Goal: Information Seeking & Learning: Learn about a topic

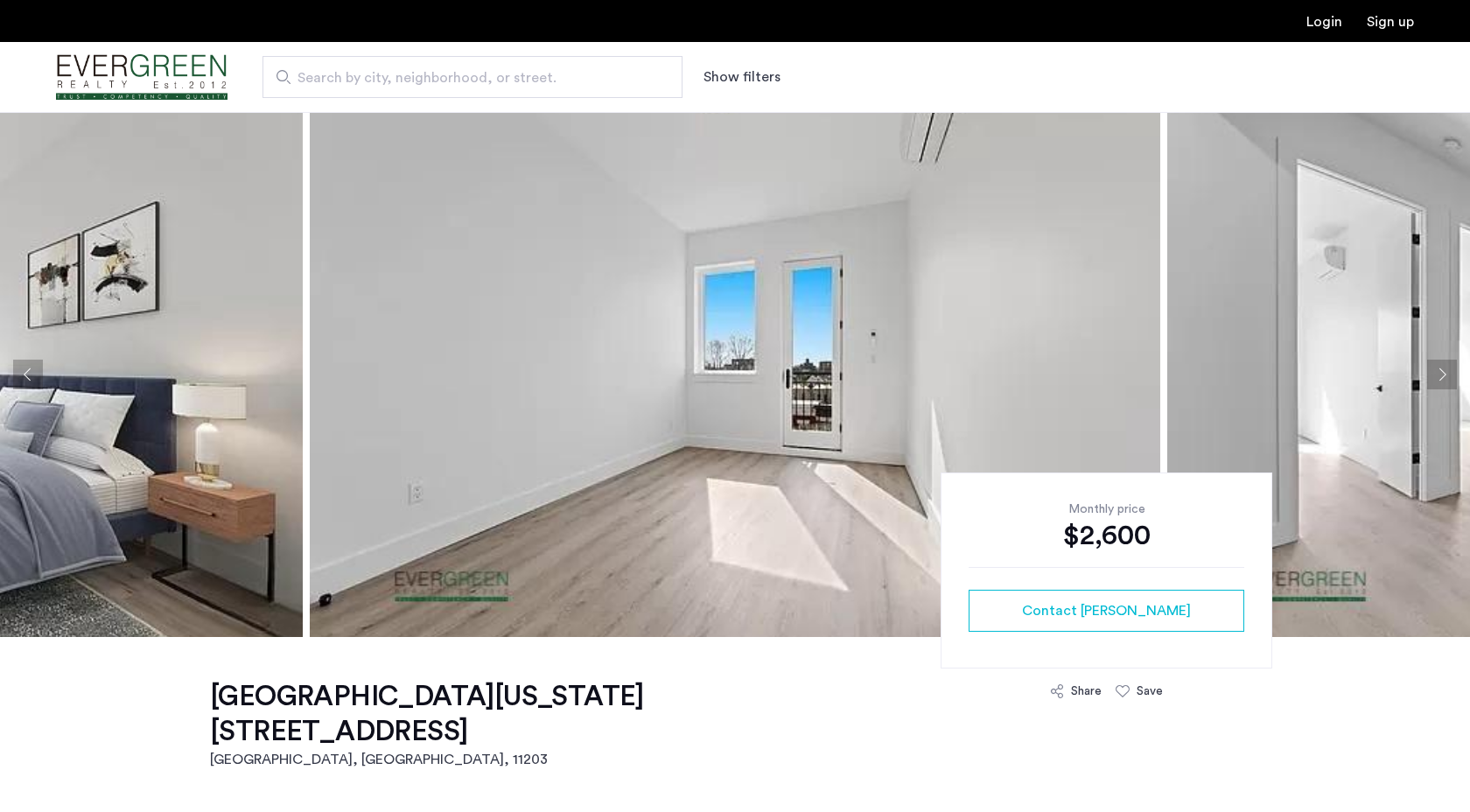
click at [1446, 383] on button "Next apartment" at bounding box center [1442, 375] width 30 height 30
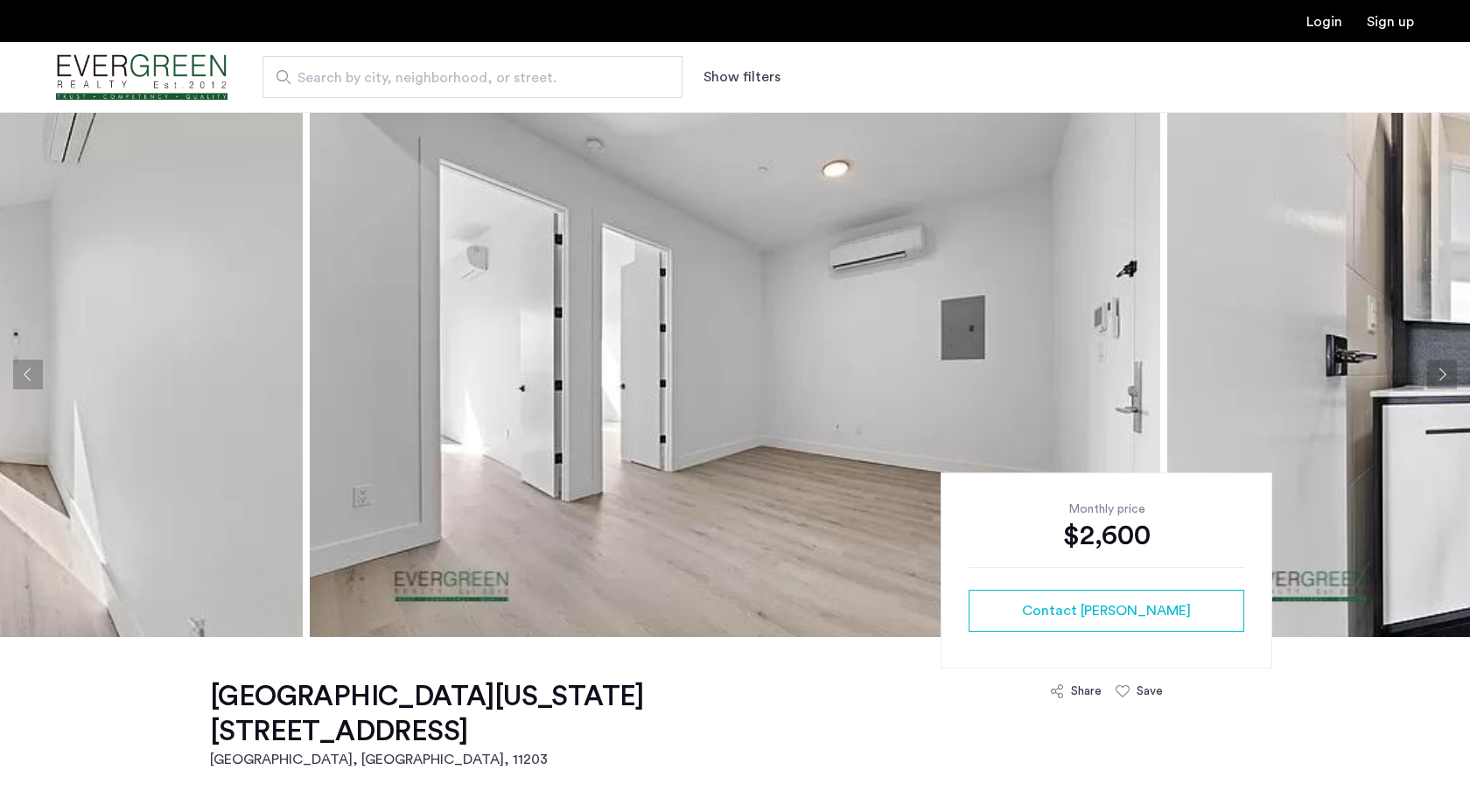
click at [1447, 376] on button "Next apartment" at bounding box center [1442, 375] width 30 height 30
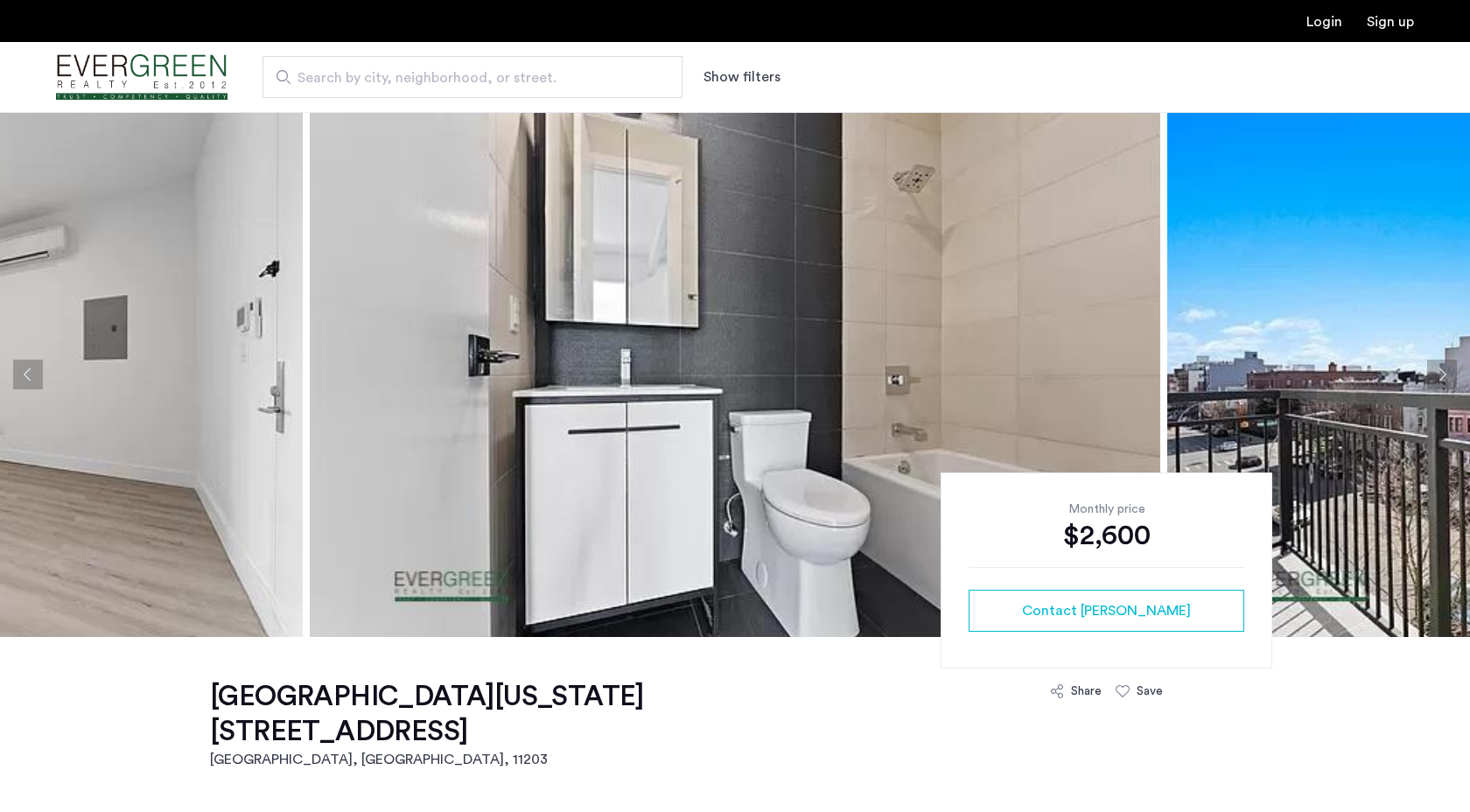
click at [1447, 374] on button "Next apartment" at bounding box center [1442, 375] width 30 height 30
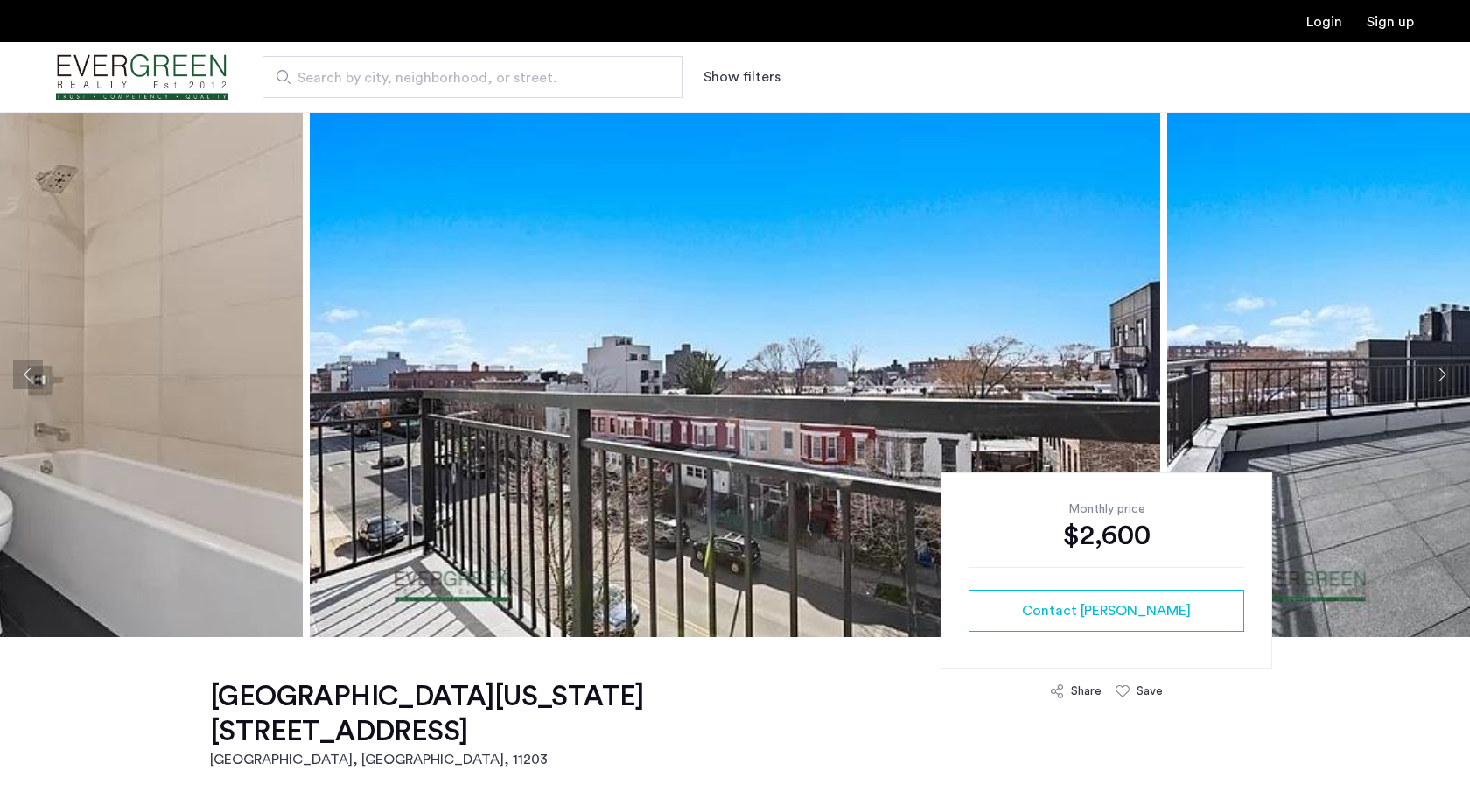
click at [1447, 374] on button "Next apartment" at bounding box center [1442, 375] width 30 height 30
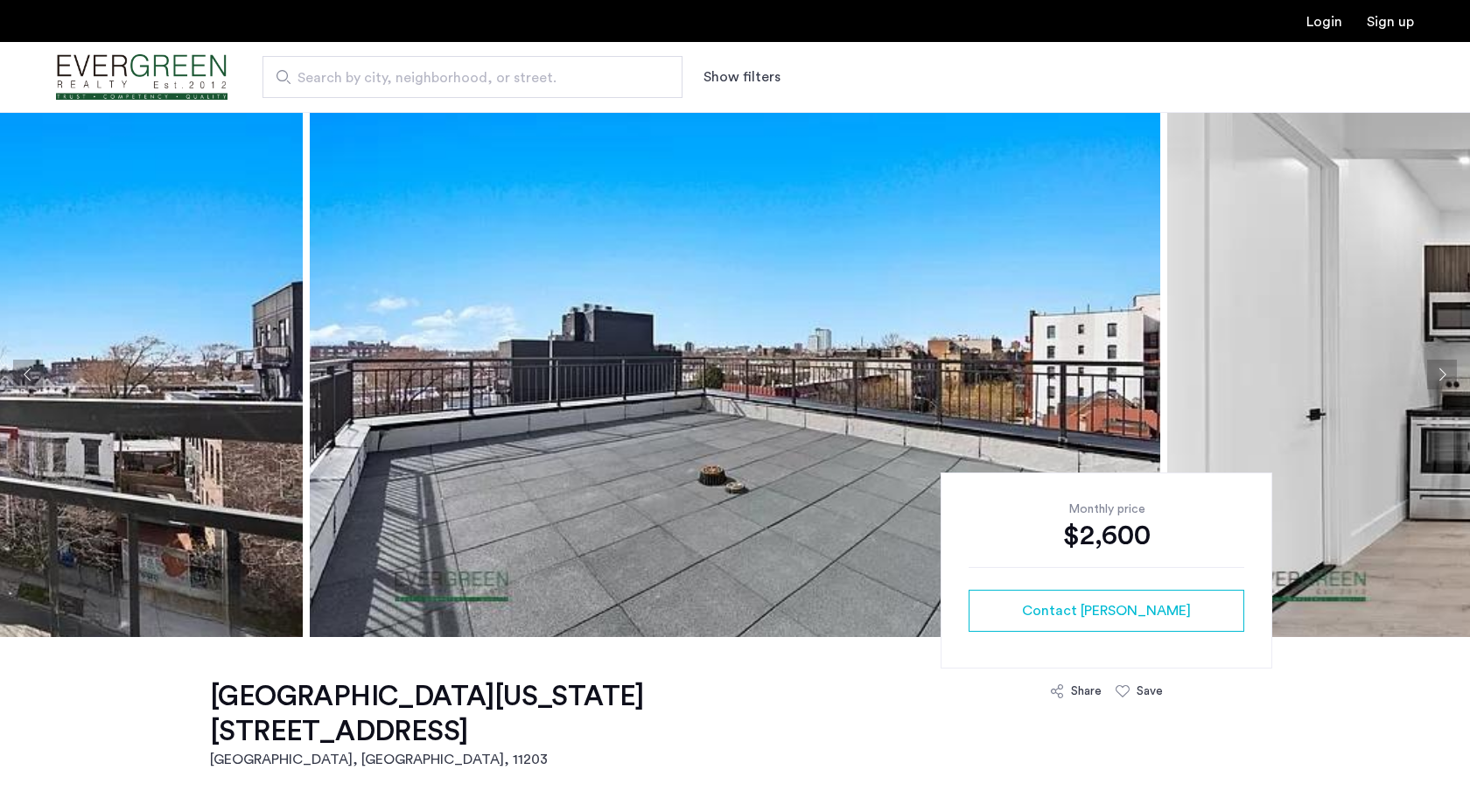
click at [1447, 374] on button "Next apartment" at bounding box center [1442, 375] width 30 height 30
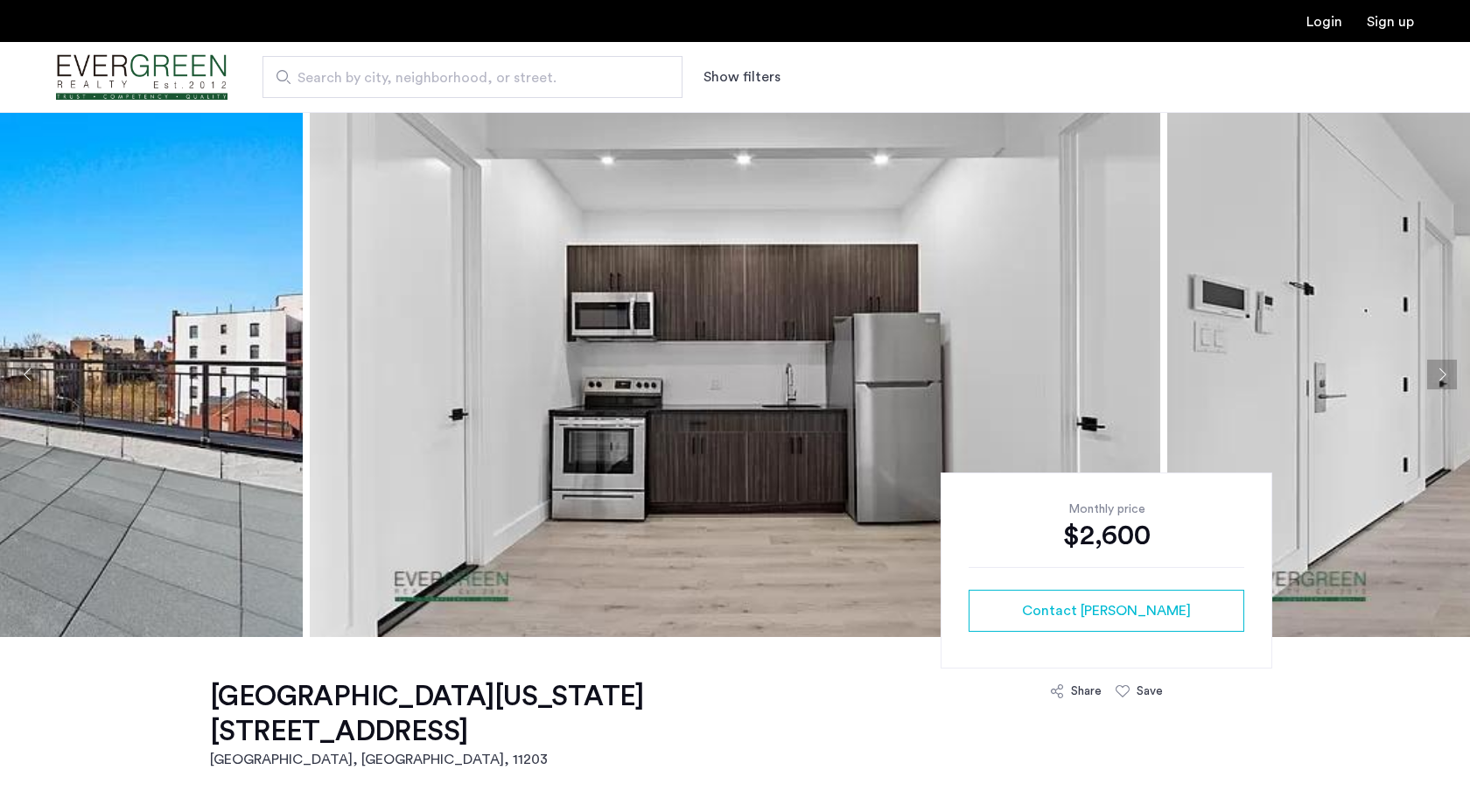
click at [1447, 374] on button "Next apartment" at bounding box center [1442, 375] width 30 height 30
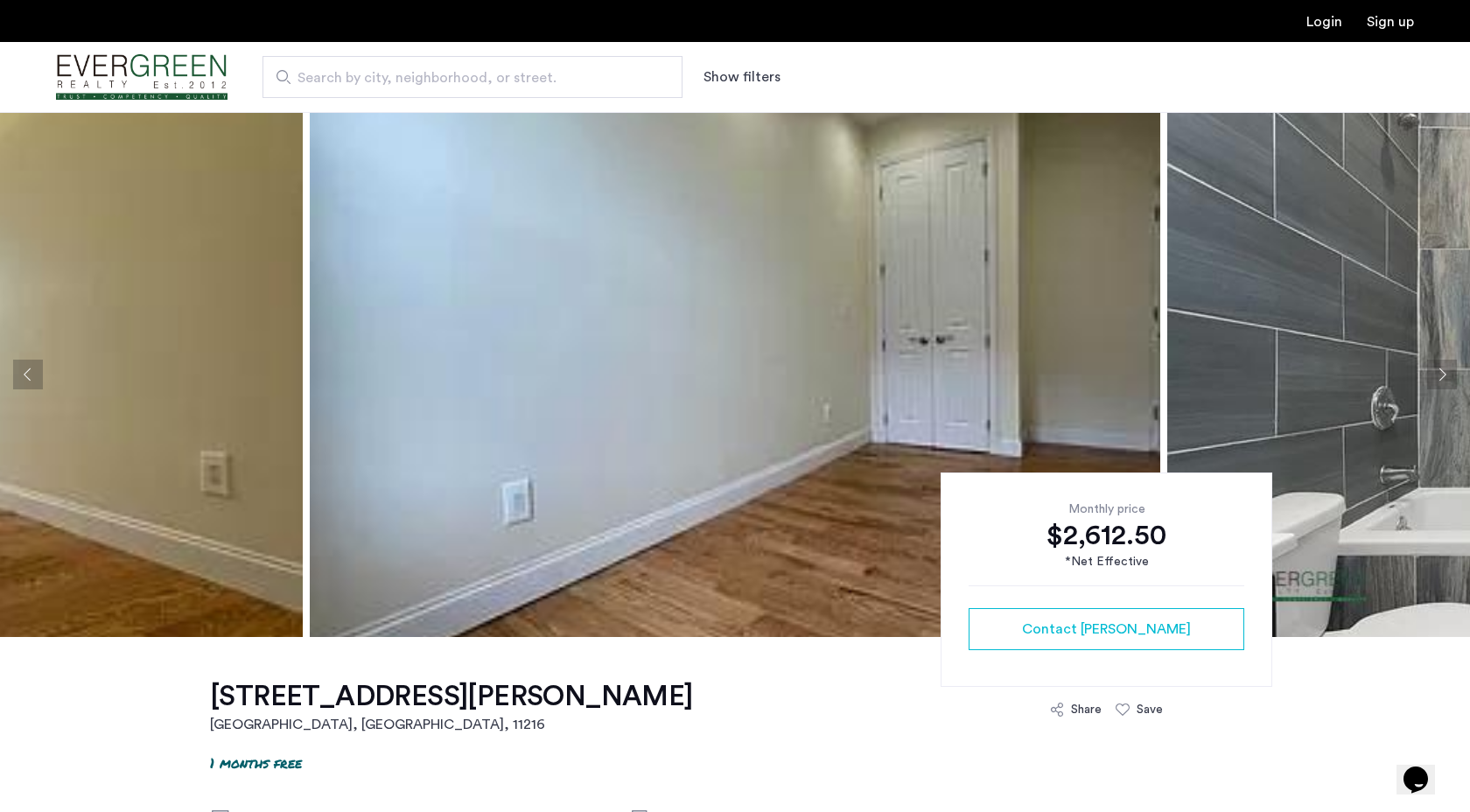
click at [1441, 369] on button "Next apartment" at bounding box center [1442, 375] width 30 height 30
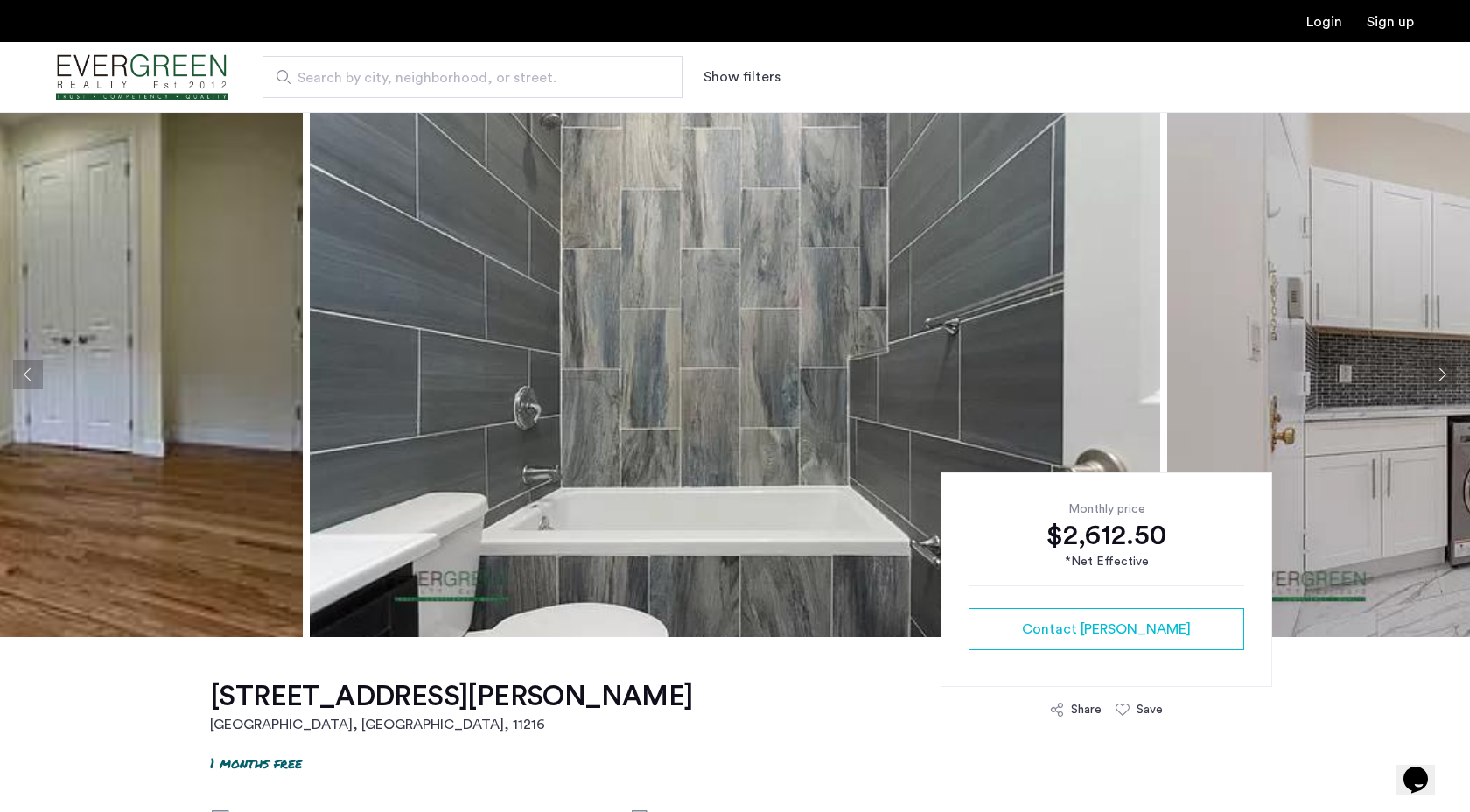
click at [1441, 369] on button "Next apartment" at bounding box center [1442, 375] width 30 height 30
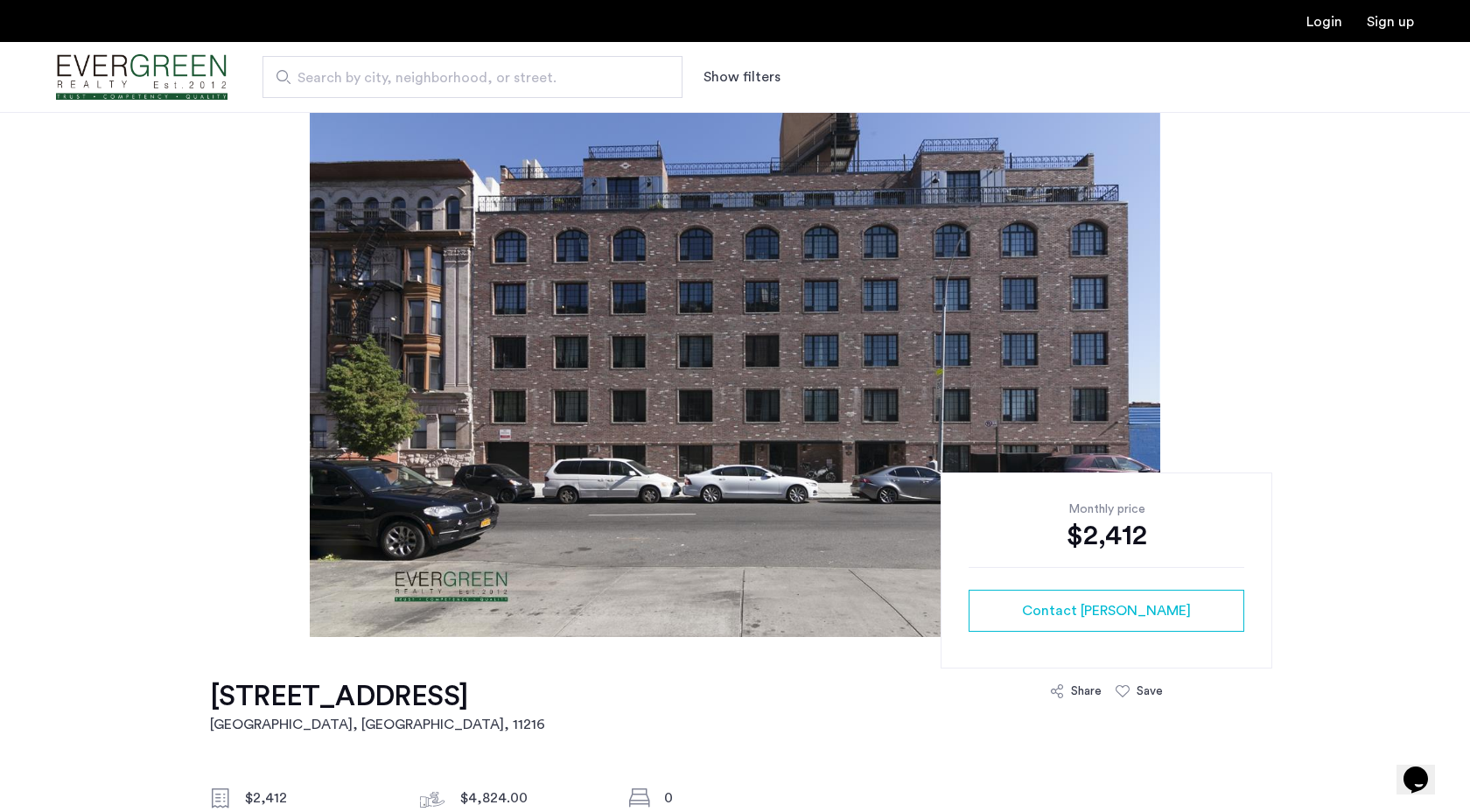
click at [276, 258] on div at bounding box center [735, 374] width 1470 height 524
click at [1136, 244] on img at bounding box center [735, 374] width 851 height 524
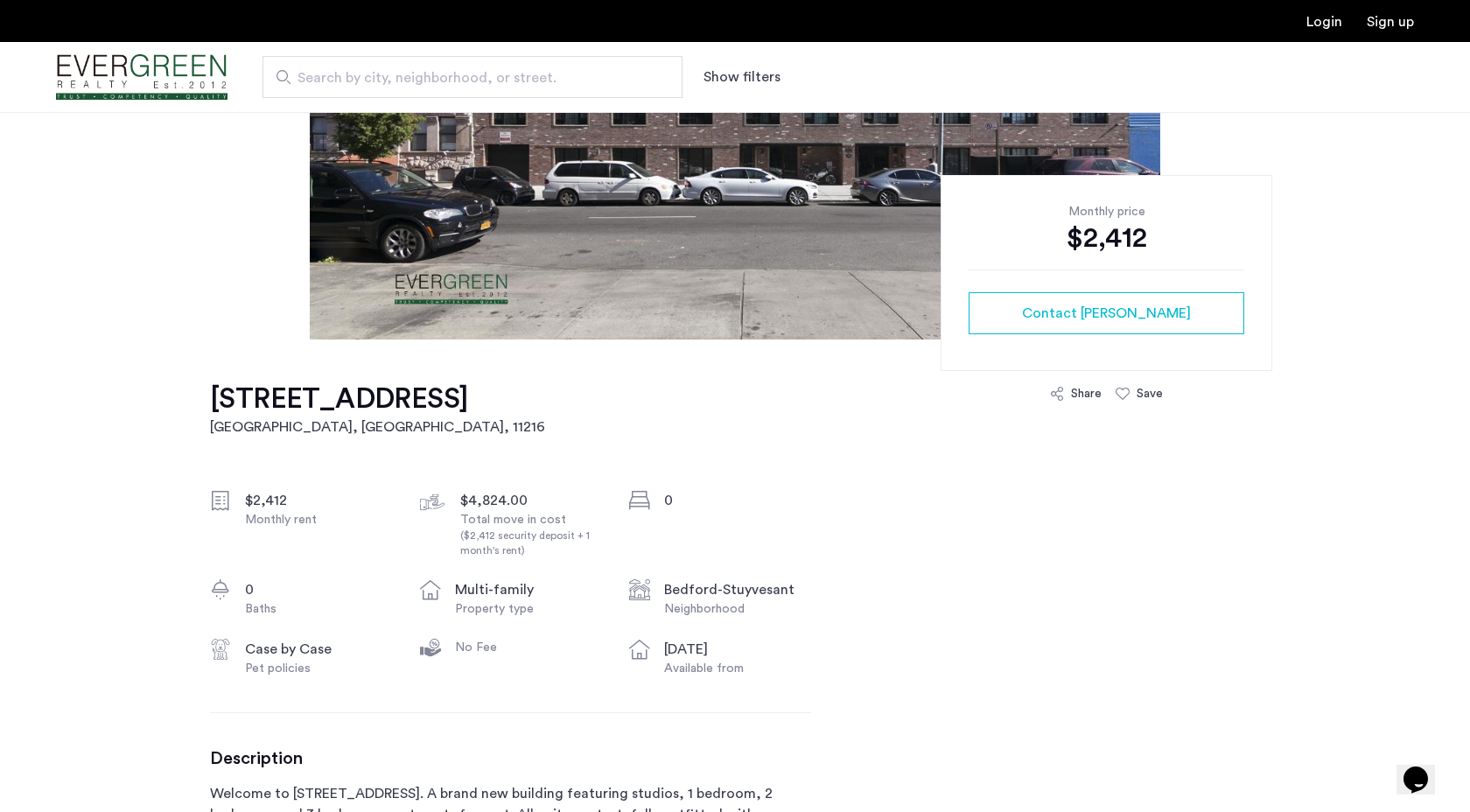
scroll to position [317, 0]
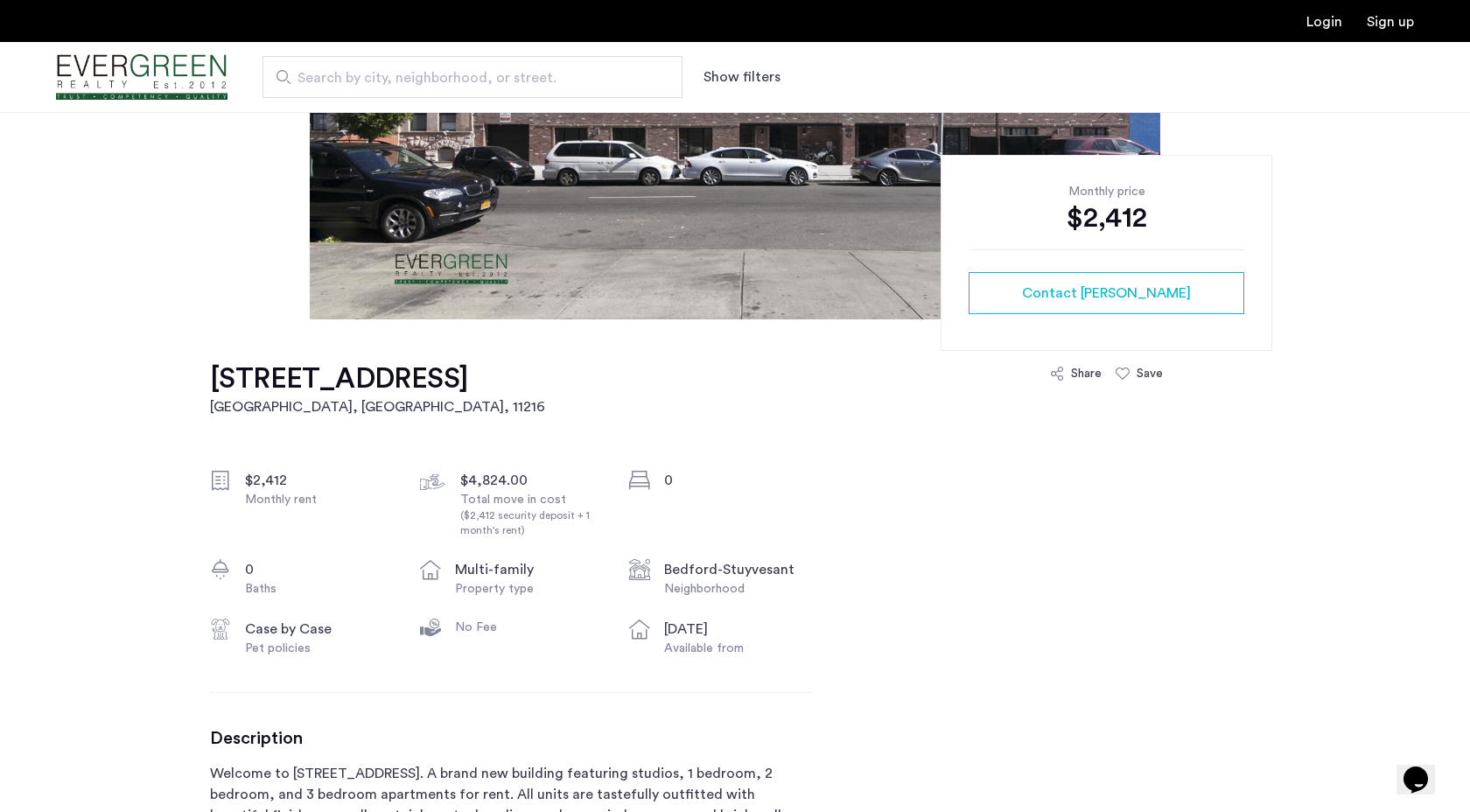
drag, startPoint x: 204, startPoint y: 377, endPoint x: 574, endPoint y: 414, distance: 371.8
